Goal: Check status

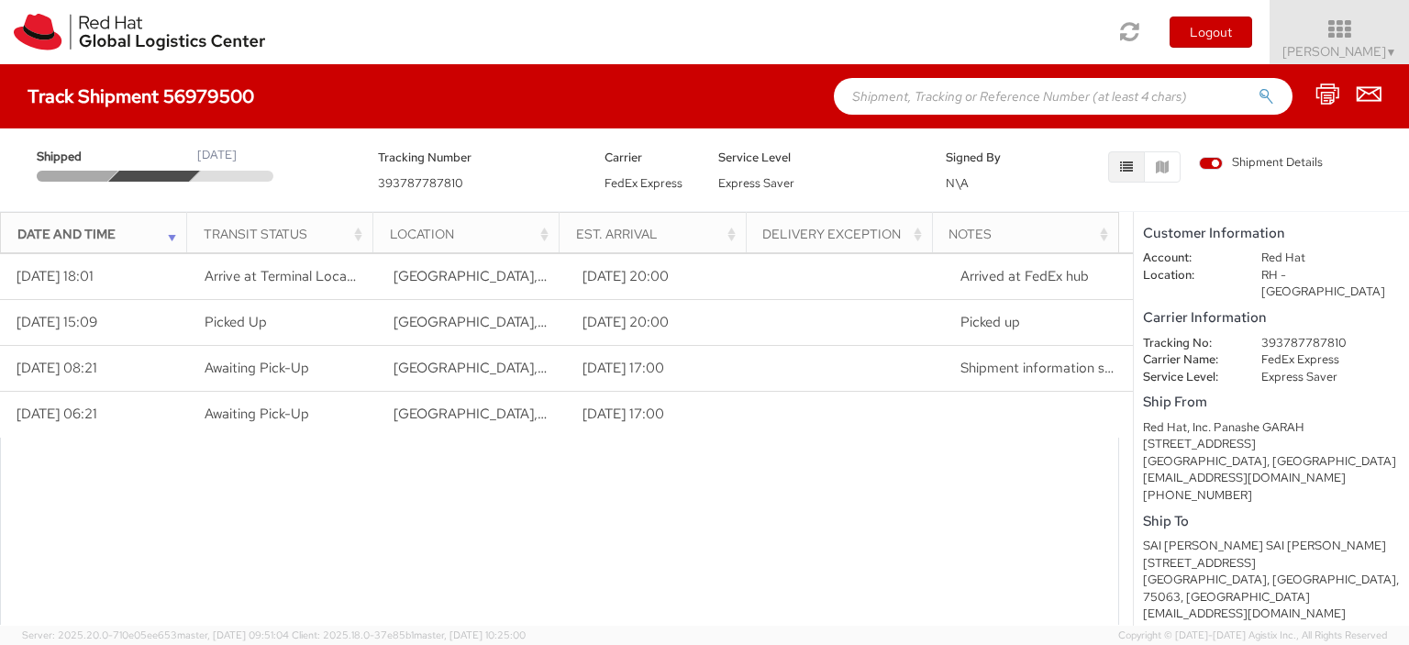
click at [411, 502] on div at bounding box center [559, 574] width 1119 height 273
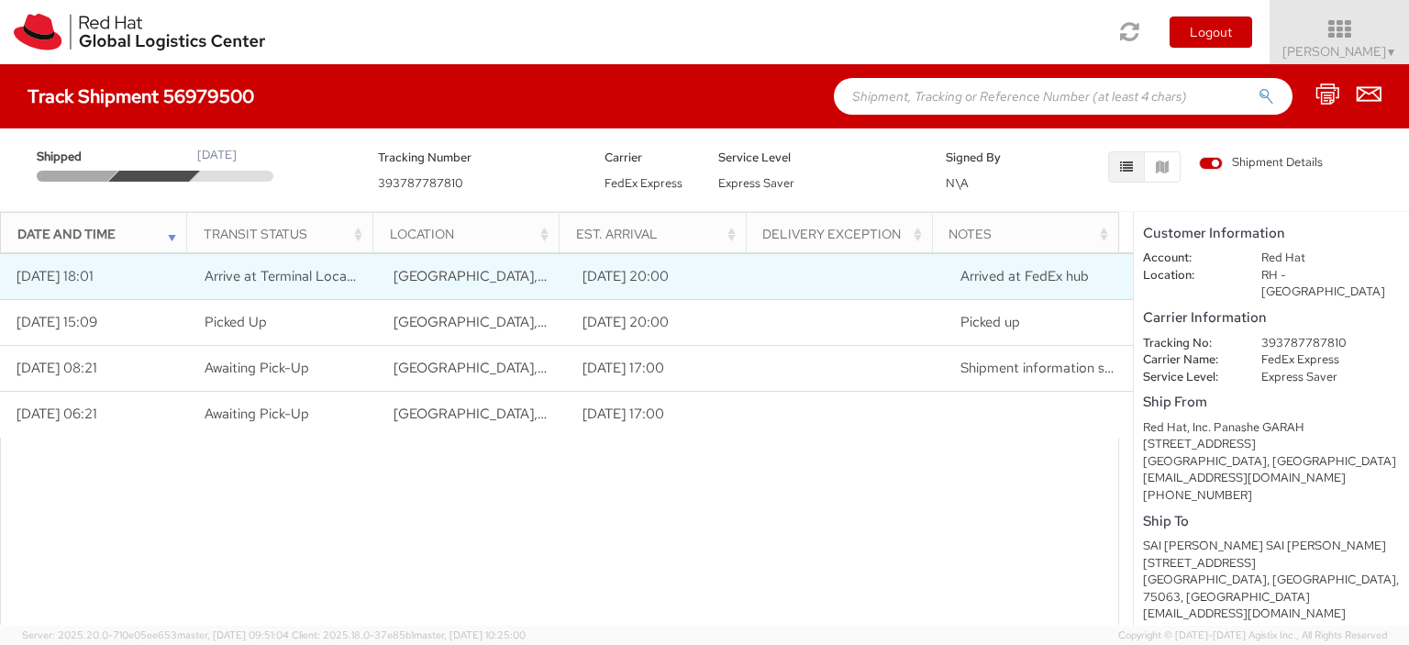
click at [306, 268] on span "Arrive at Terminal Location" at bounding box center [288, 276] width 166 height 18
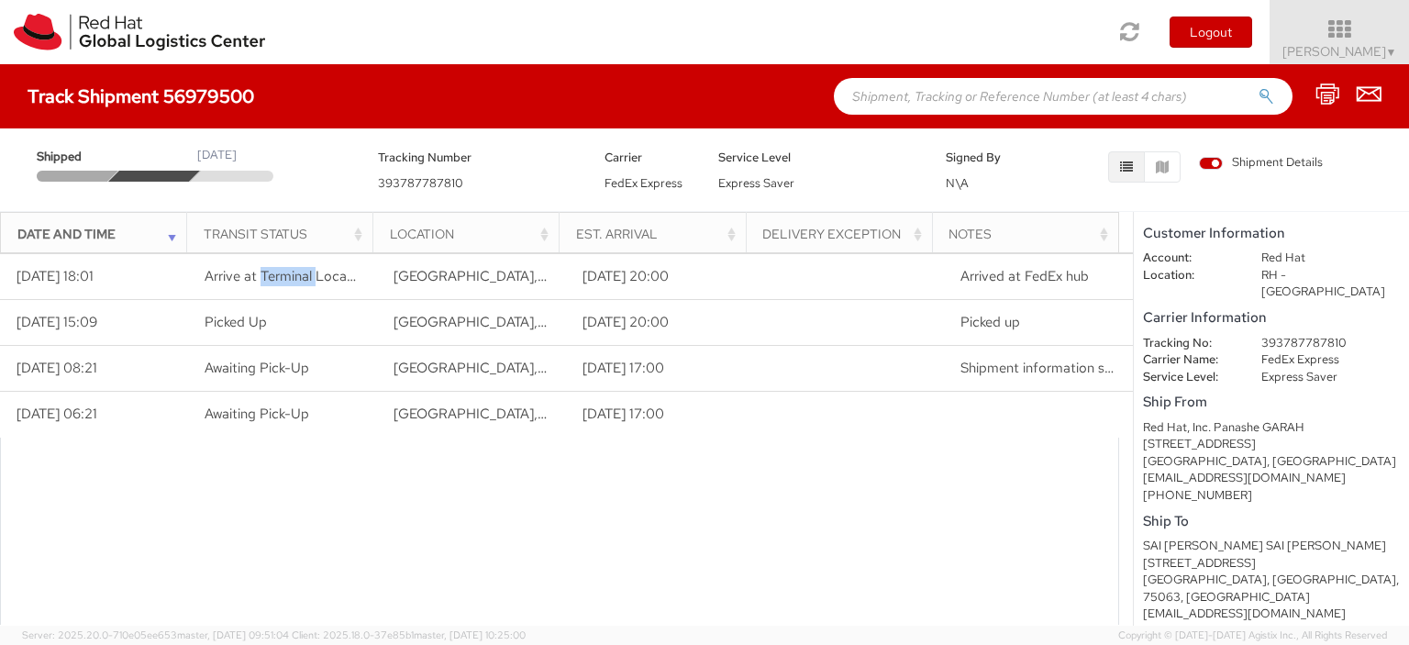
click at [679, 500] on div at bounding box center [559, 574] width 1119 height 273
drag, startPoint x: 270, startPoint y: 97, endPoint x: 155, endPoint y: 97, distance: 114.7
click at [155, 97] on div "Track Shipment 56979500" at bounding box center [150, 96] width 245 height 20
click at [240, 97] on h4 "Track Shipment 56979500" at bounding box center [141, 96] width 227 height 20
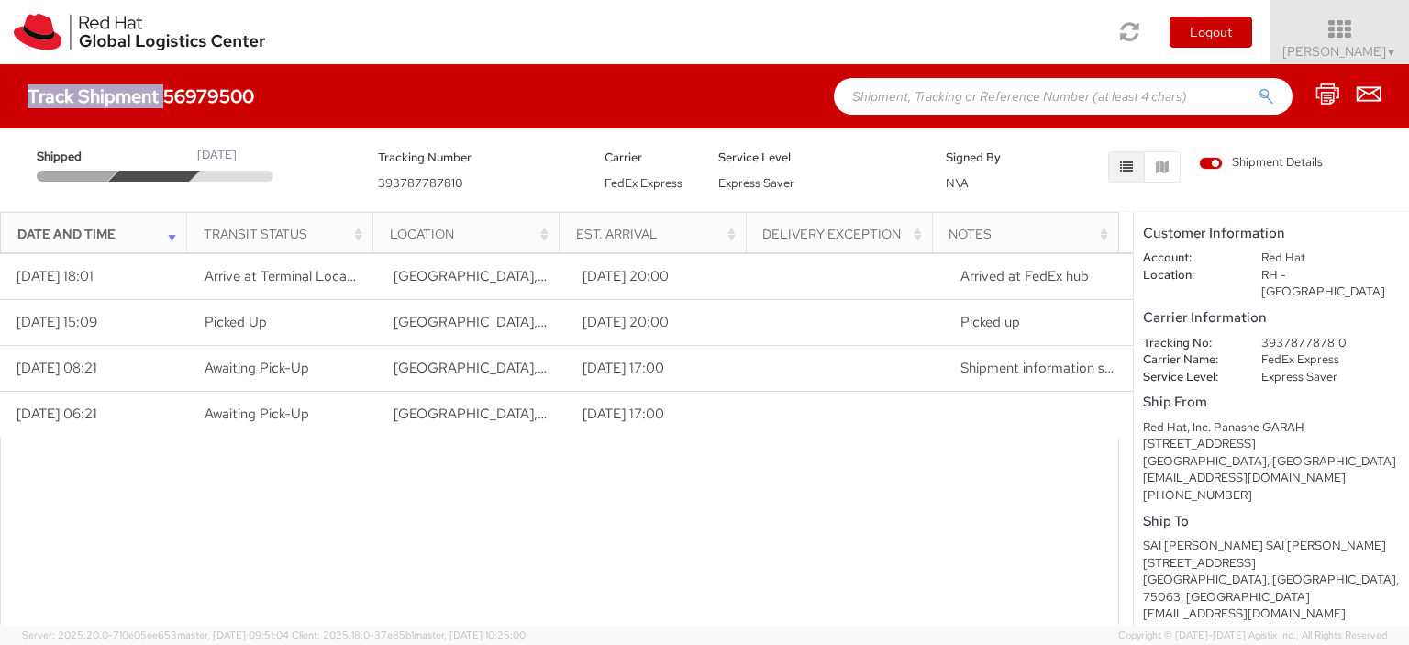
drag, startPoint x: 161, startPoint y: 91, endPoint x: 260, endPoint y: 91, distance: 98.2
click at [260, 91] on div "Track Shipment 56979500" at bounding box center [150, 96] width 245 height 20
click at [167, 94] on h4 "Track Shipment 56979500" at bounding box center [141, 96] width 227 height 20
drag, startPoint x: 165, startPoint y: 93, endPoint x: 250, endPoint y: 91, distance: 84.4
click at [250, 91] on h4 "Track Shipment 56979500" at bounding box center [141, 96] width 227 height 20
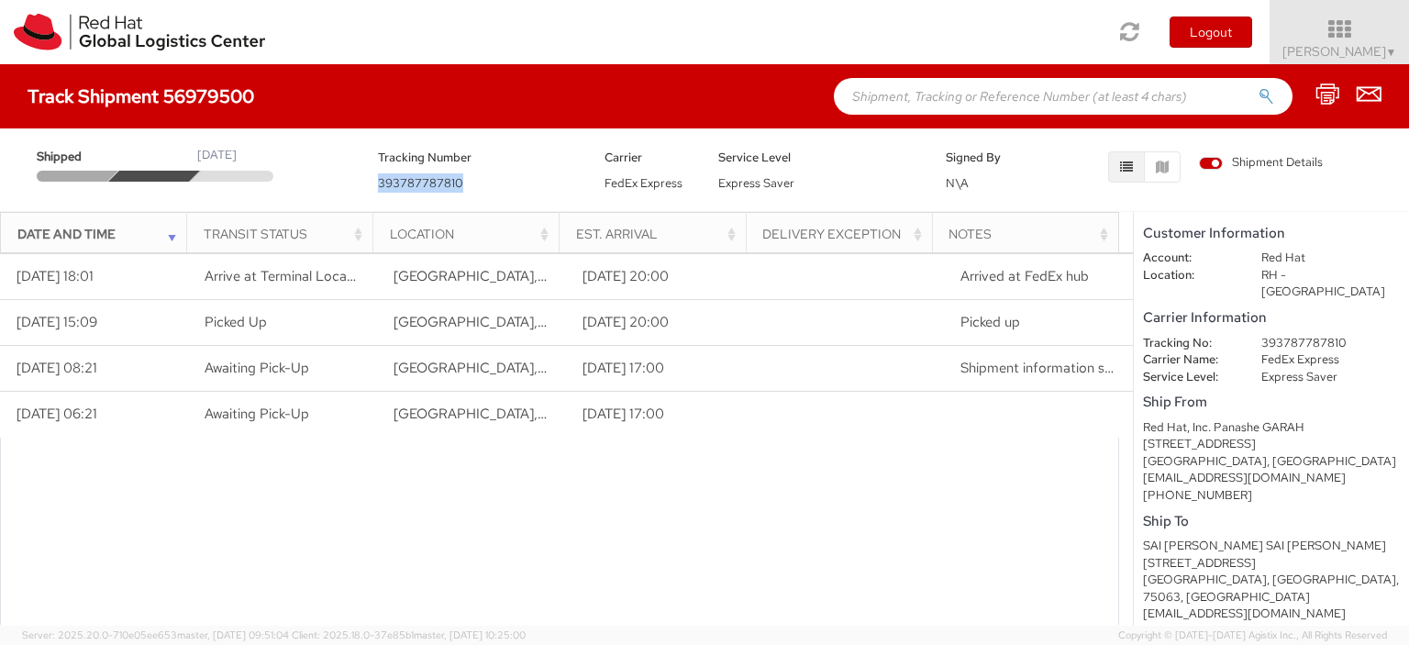
drag, startPoint x: 365, startPoint y: 183, endPoint x: 461, endPoint y: 187, distance: 96.4
click at [461, 187] on div "Tracking Number 393787787810" at bounding box center [478, 170] width 228 height 46
copy span "393787787810"
